Goal: Information Seeking & Learning: Learn about a topic

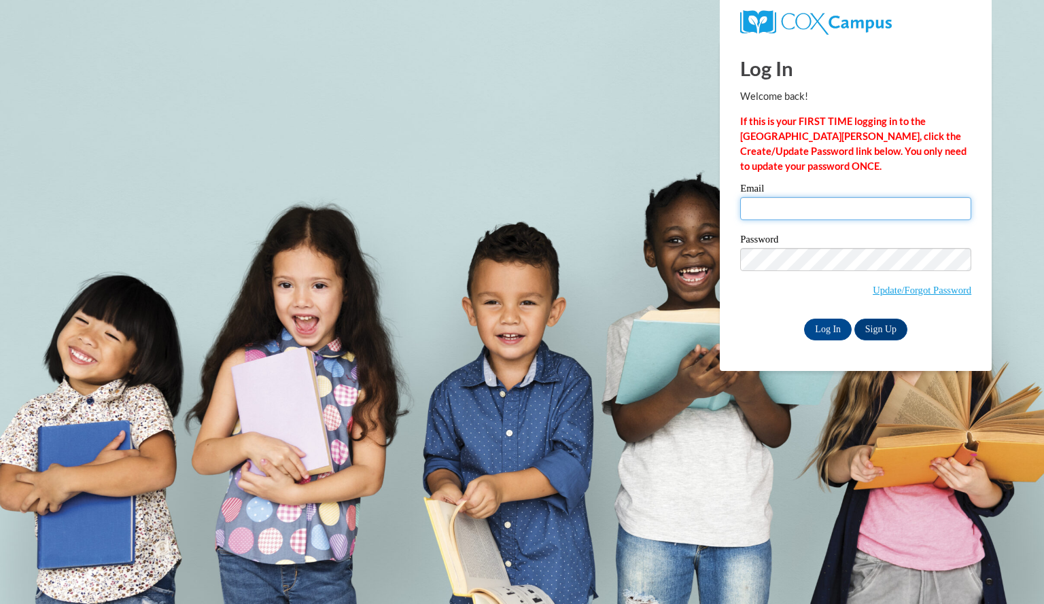
click at [821, 213] on input "Email" at bounding box center [855, 208] width 231 height 23
type input "baileykasey@aasd.k12.wi.us"
click at [825, 332] on input "Log In" at bounding box center [828, 330] width 48 height 22
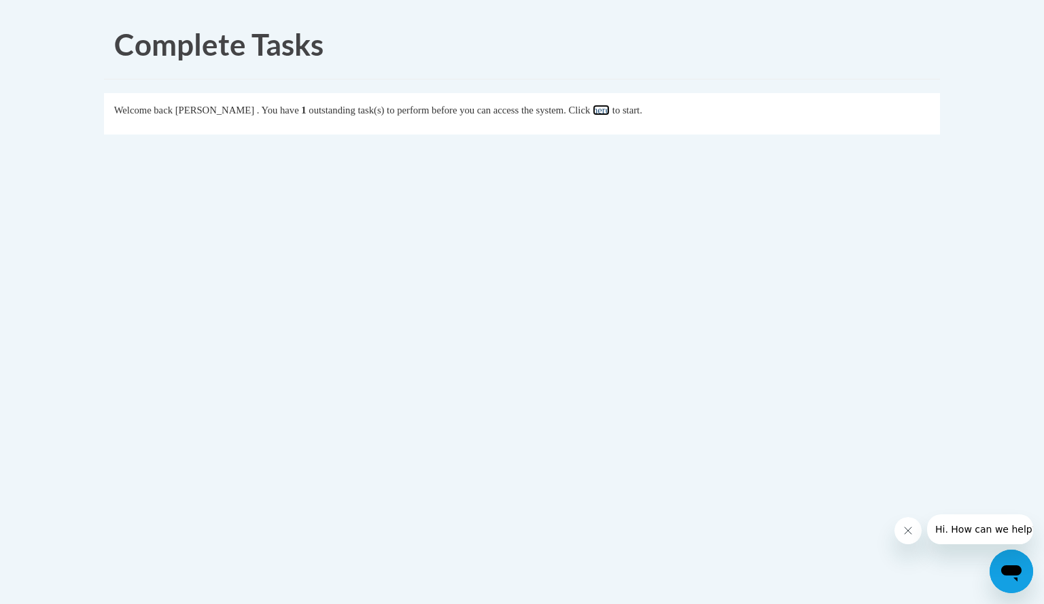
click at [610, 107] on link "here" at bounding box center [601, 110] width 17 height 11
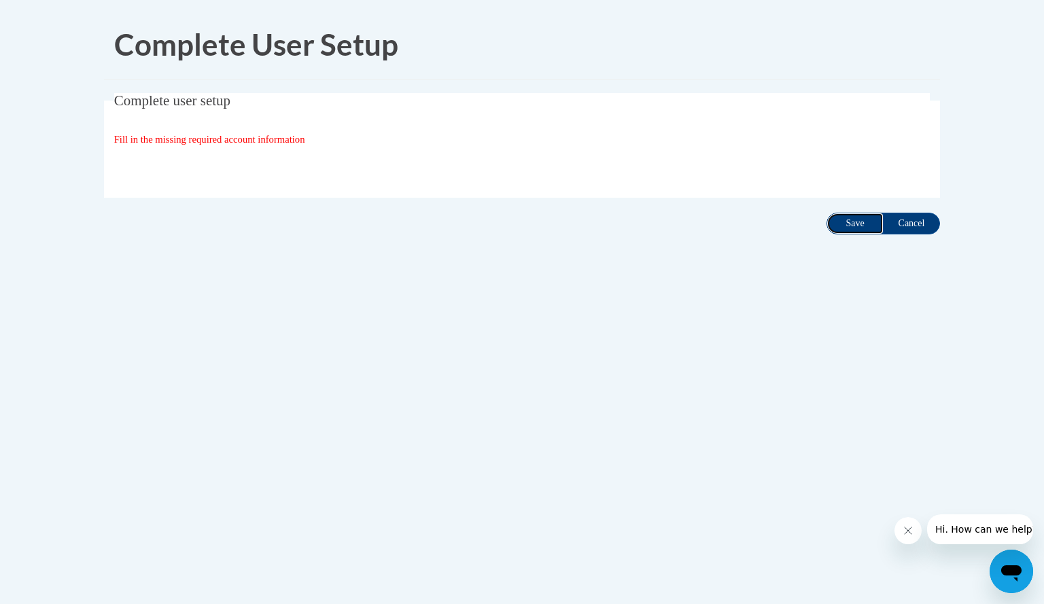
click at [853, 224] on input "Save" at bounding box center [855, 224] width 57 height 22
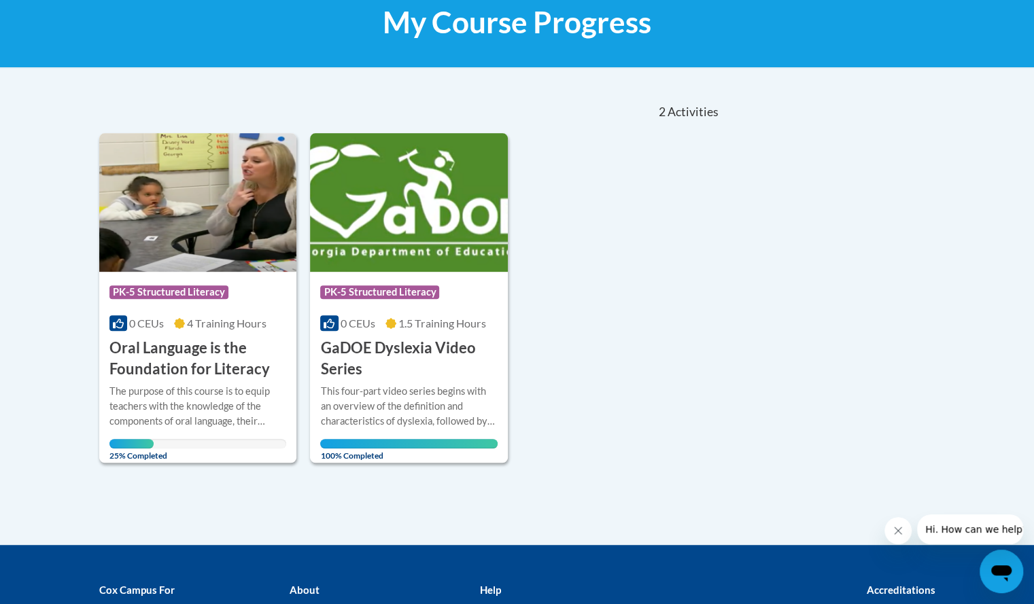
scroll to position [216, 0]
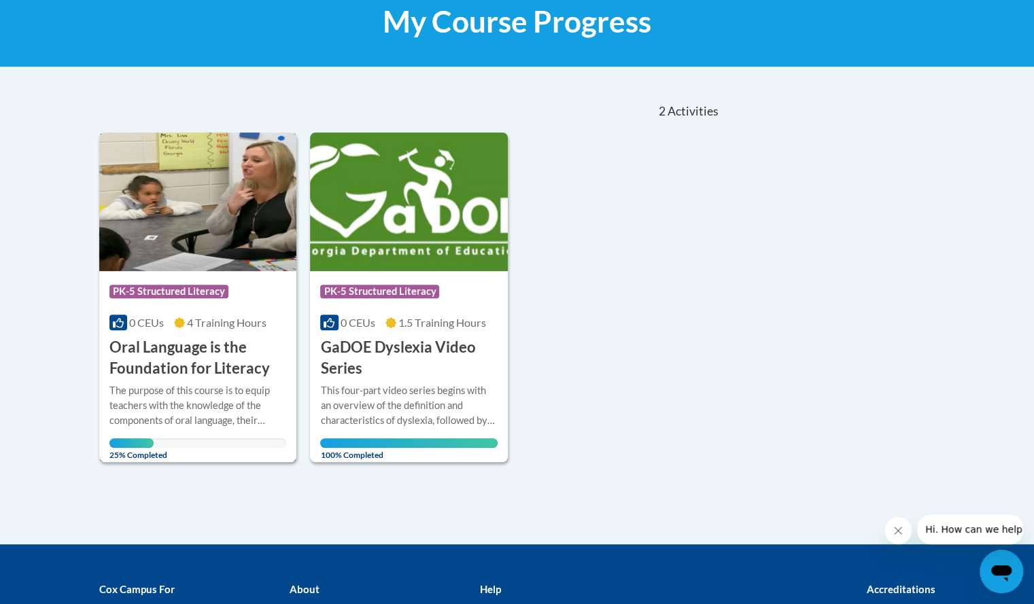
click at [219, 361] on h3 "Oral Language is the Foundation for Literacy" at bounding box center [197, 358] width 177 height 42
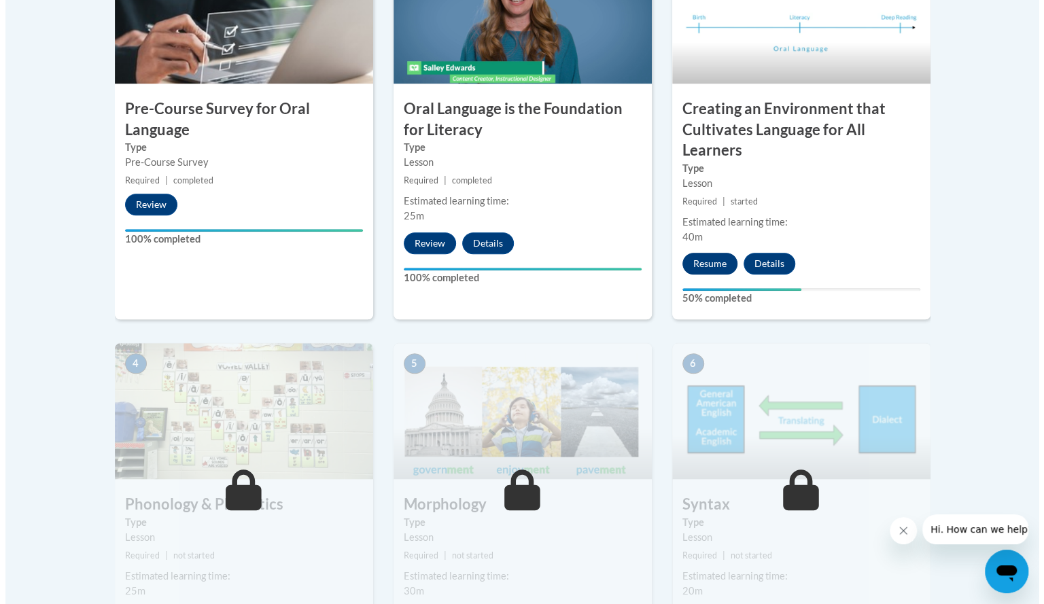
scroll to position [517, 0]
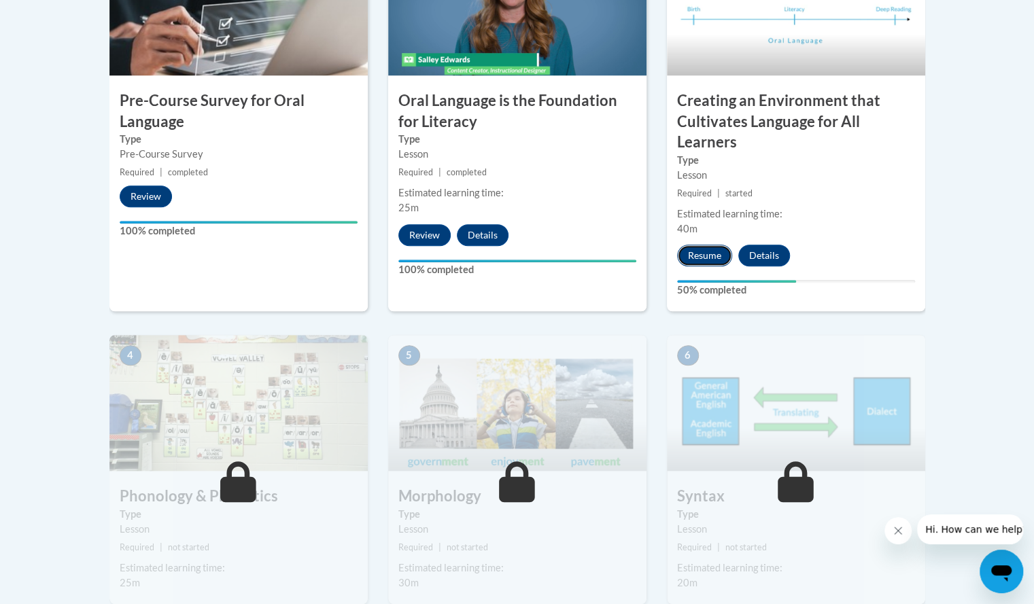
click at [710, 252] on button "Resume" at bounding box center [704, 256] width 55 height 22
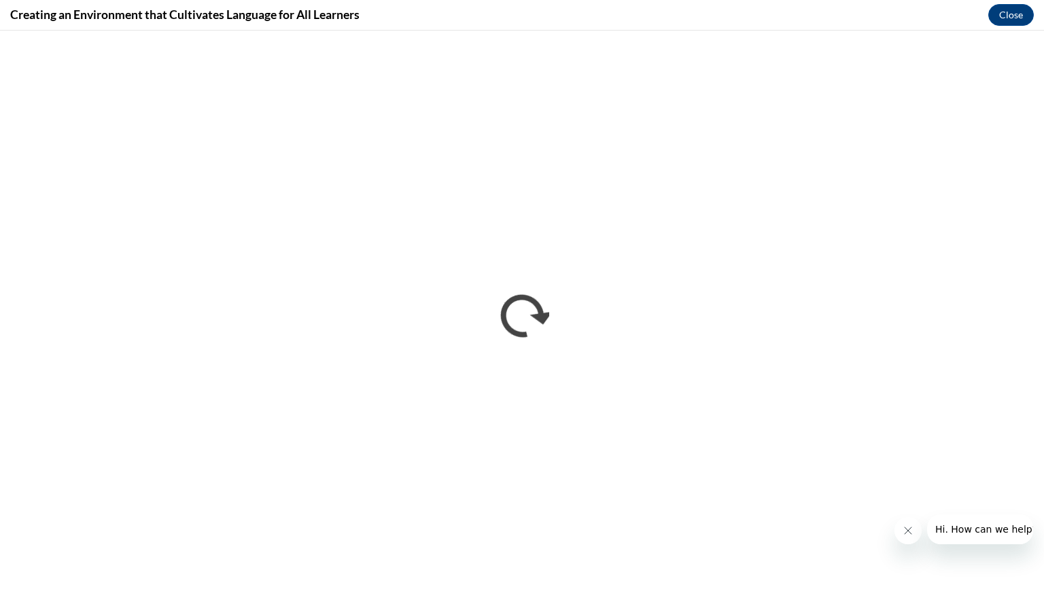
scroll to position [0, 0]
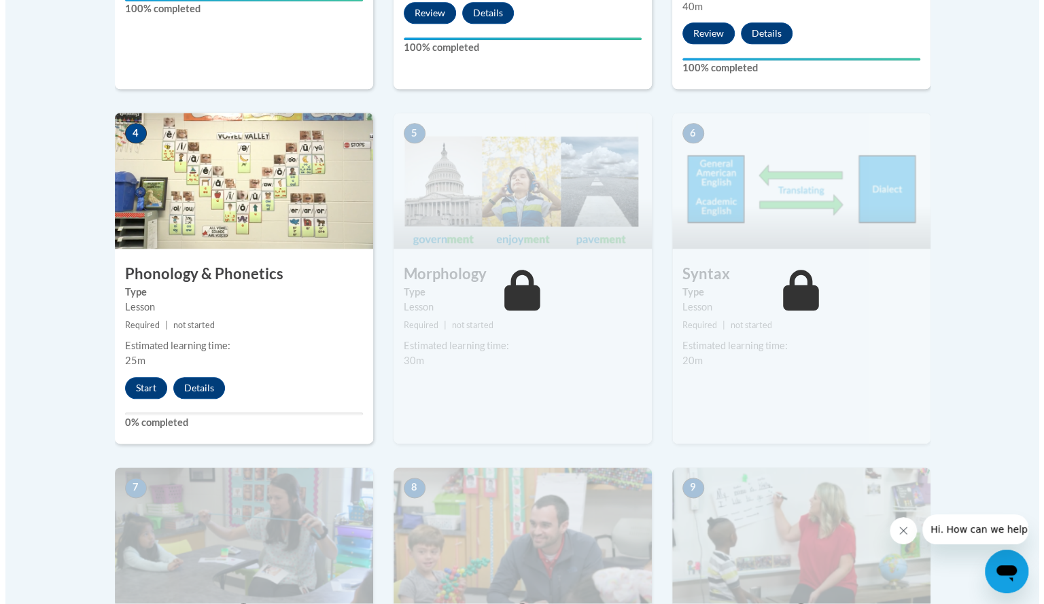
scroll to position [744, 0]
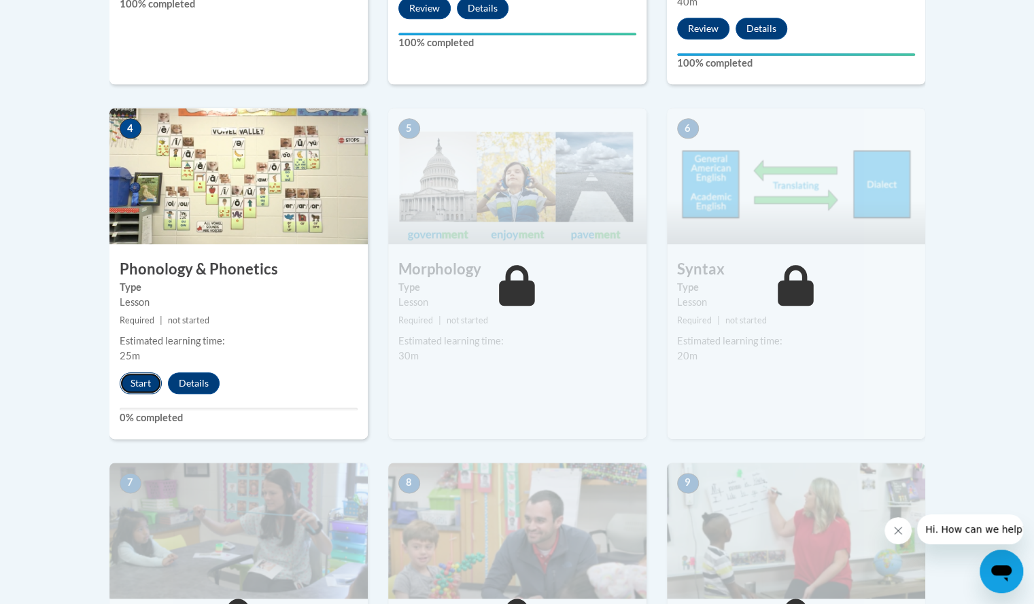
click at [139, 391] on button "Start" at bounding box center [141, 384] width 42 height 22
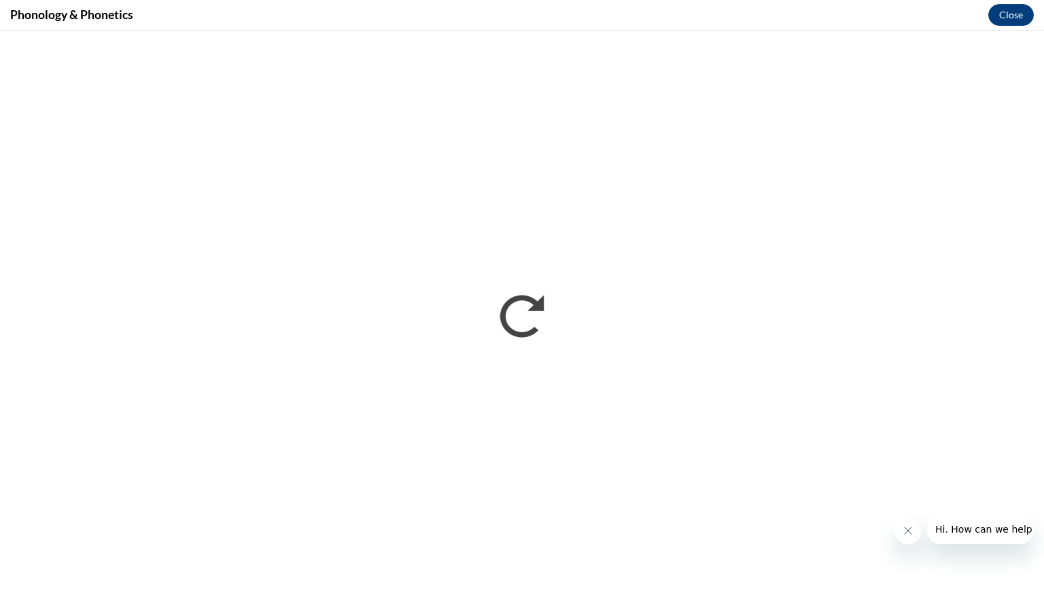
scroll to position [0, 0]
